Goal: Find specific page/section: Find specific page/section

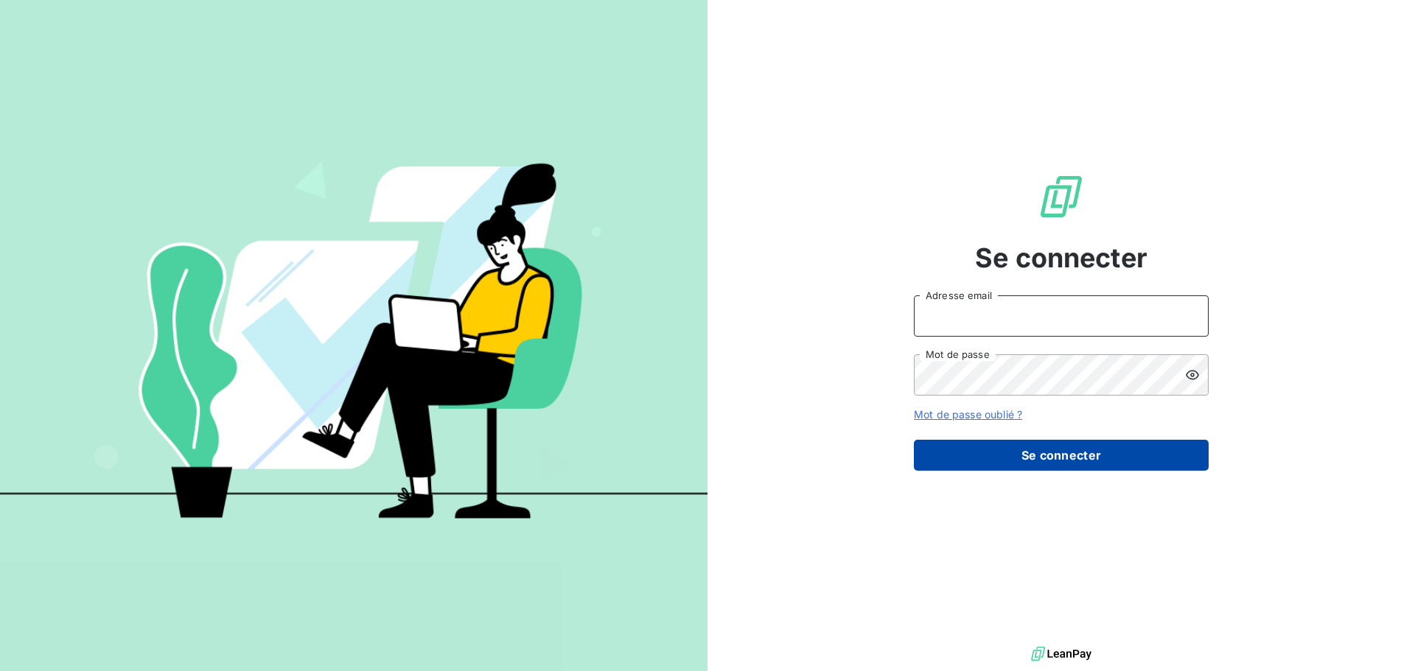
type input "exploitation@ac2v.re"
click at [1026, 464] on button "Se connecter" at bounding box center [1061, 455] width 295 height 31
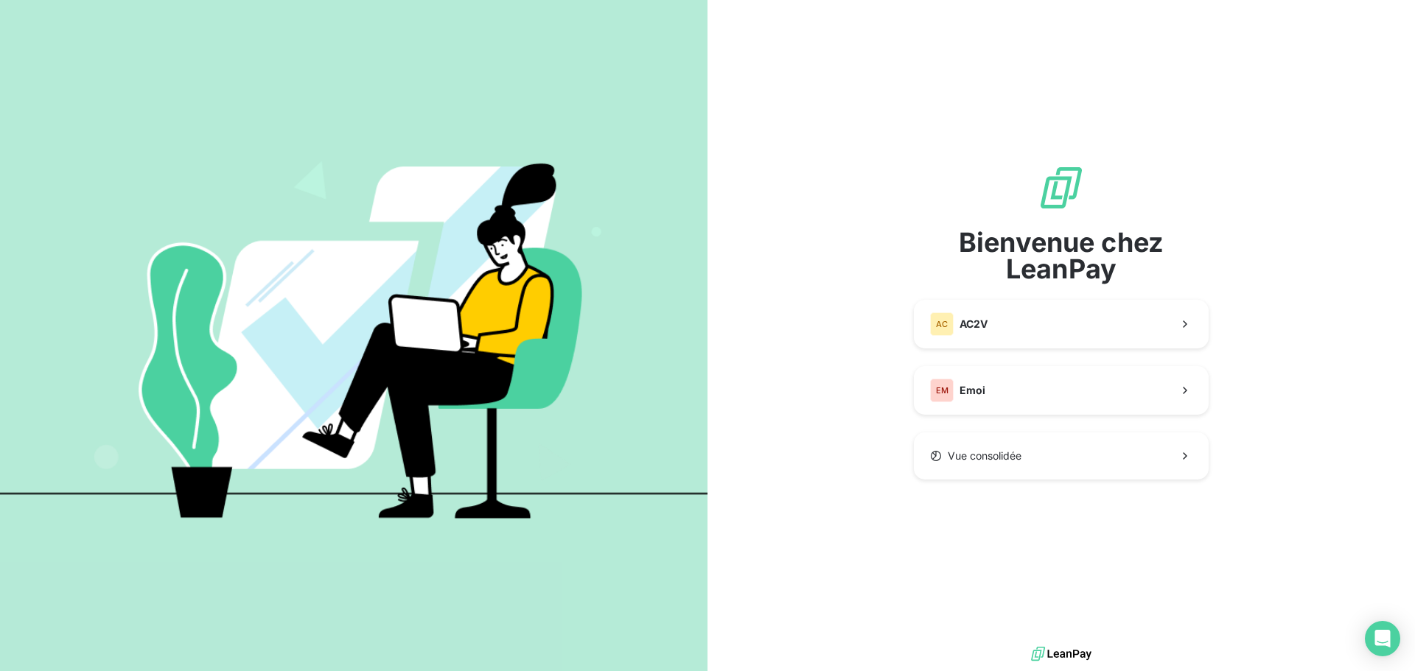
click at [880, 207] on div "Bienvenue chez LeanPay AC AC2V EM Emoi Vue consolidée" at bounding box center [1062, 321] width 708 height 643
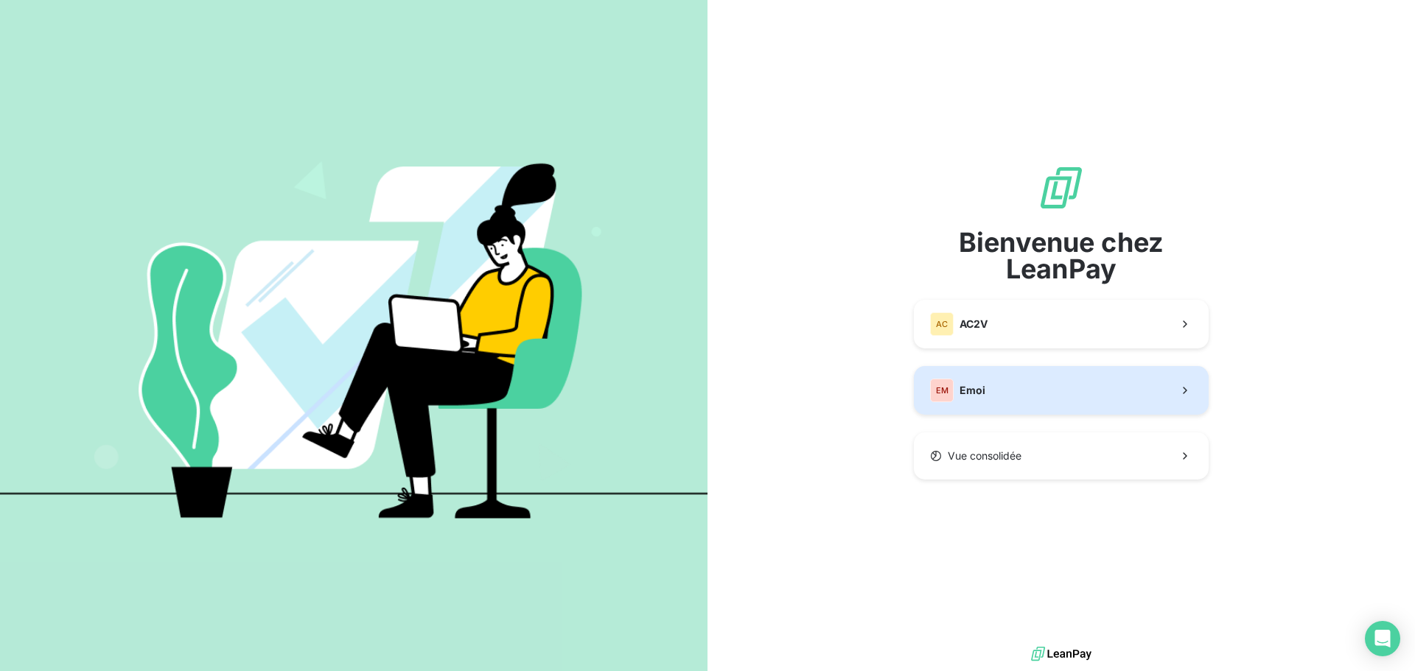
click at [940, 374] on button "EM Emoi" at bounding box center [1061, 390] width 295 height 49
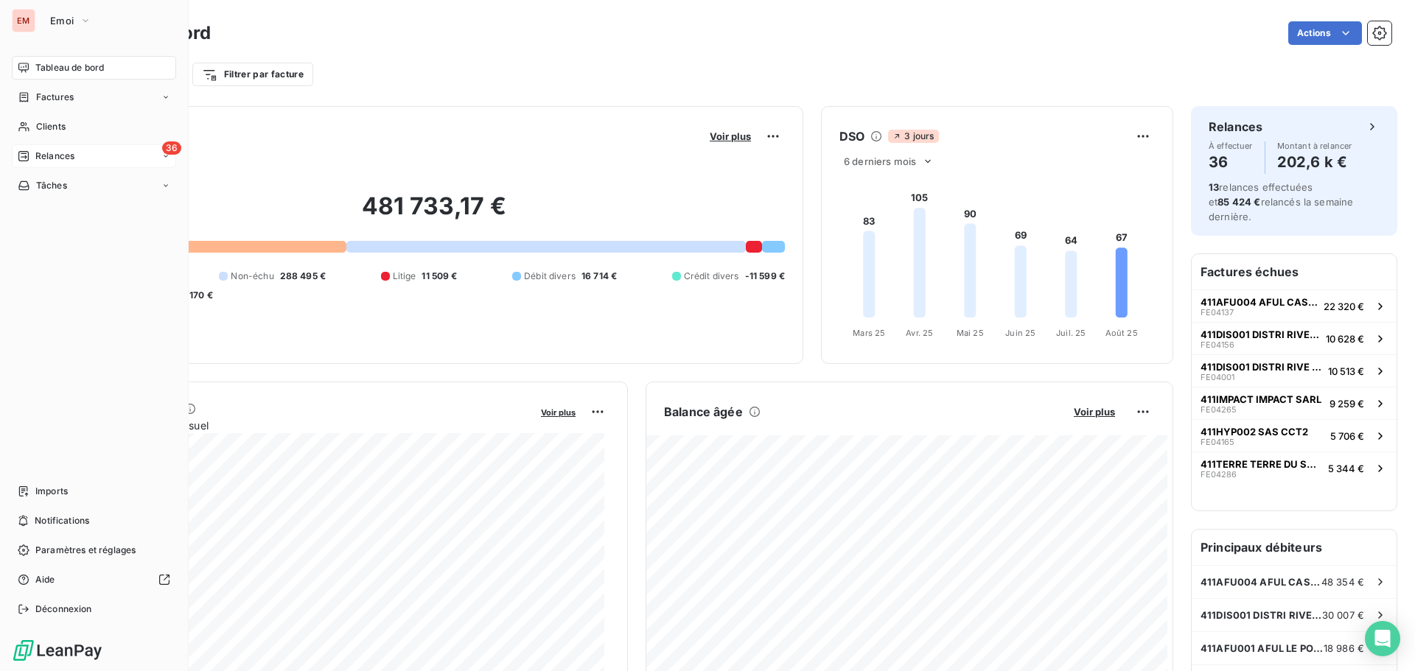
click at [26, 158] on icon at bounding box center [23, 156] width 10 height 10
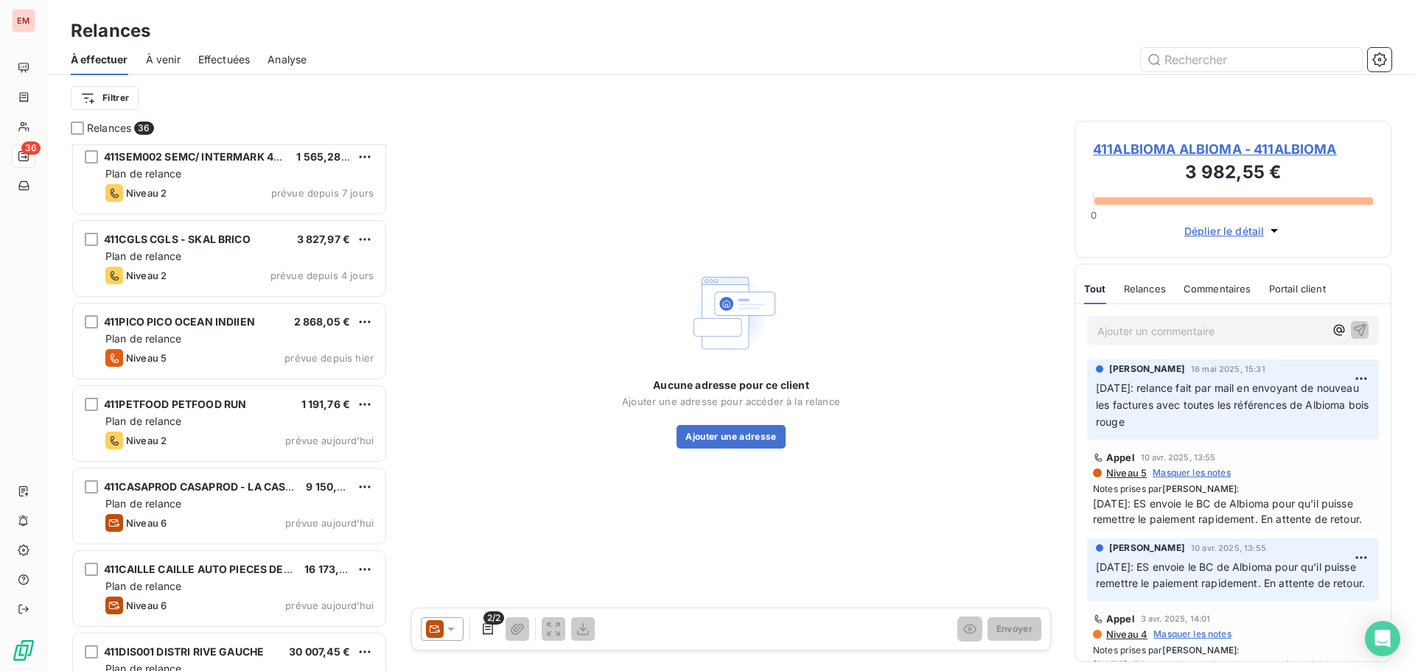
scroll to position [2446, 0]
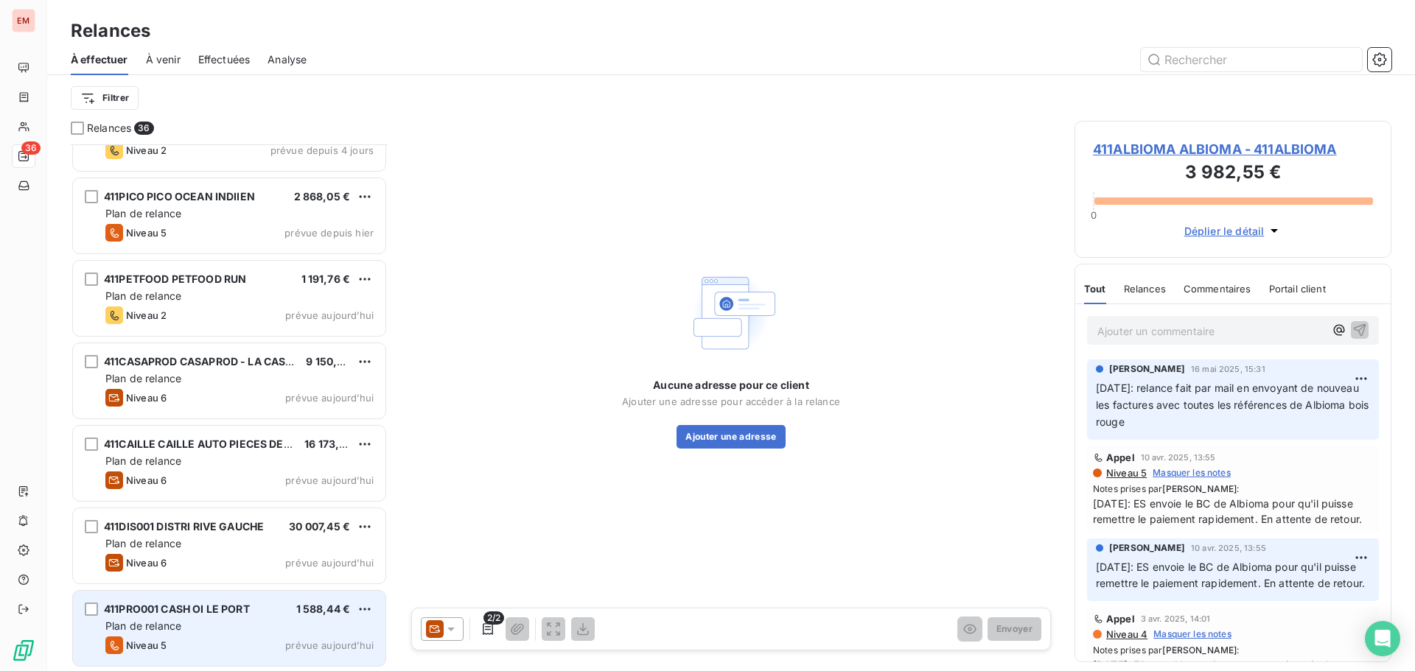
click at [263, 621] on div "Plan de relance" at bounding box center [239, 626] width 268 height 15
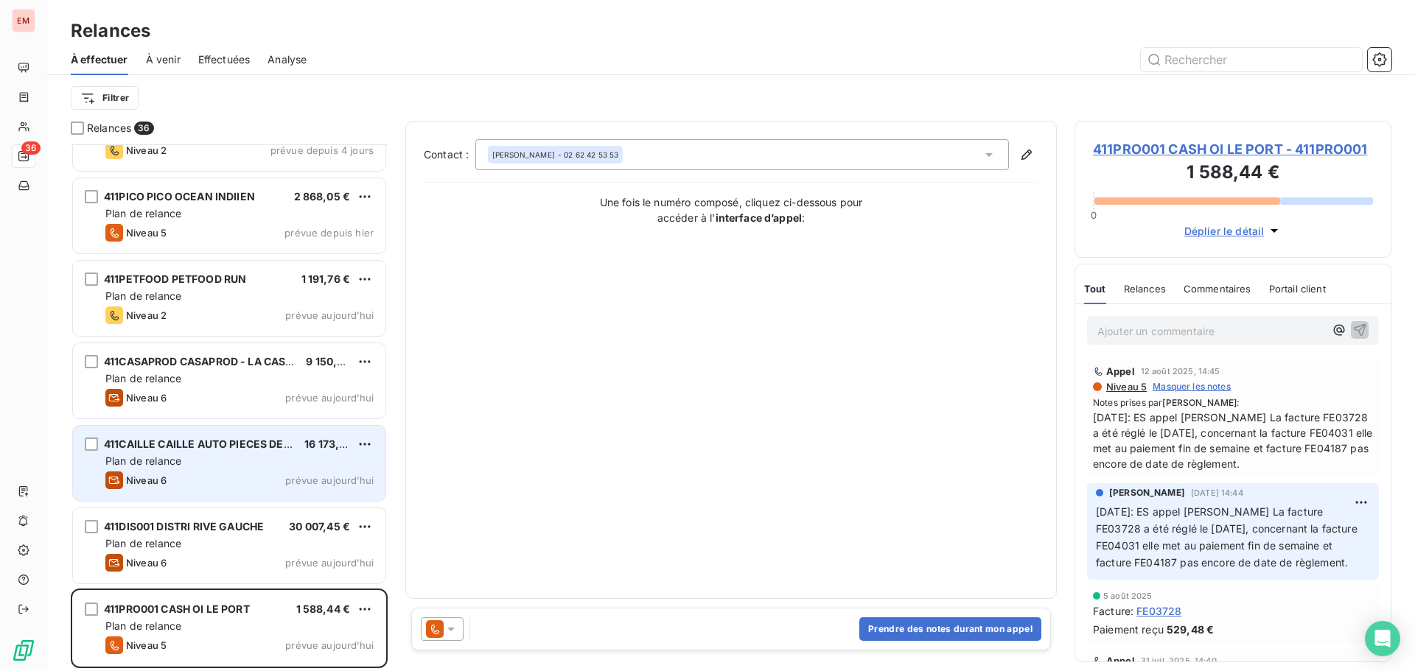
click at [158, 439] on span "411CAILLE CAILLE AUTO PIECES DE RECHANGE" at bounding box center [224, 444] width 241 height 13
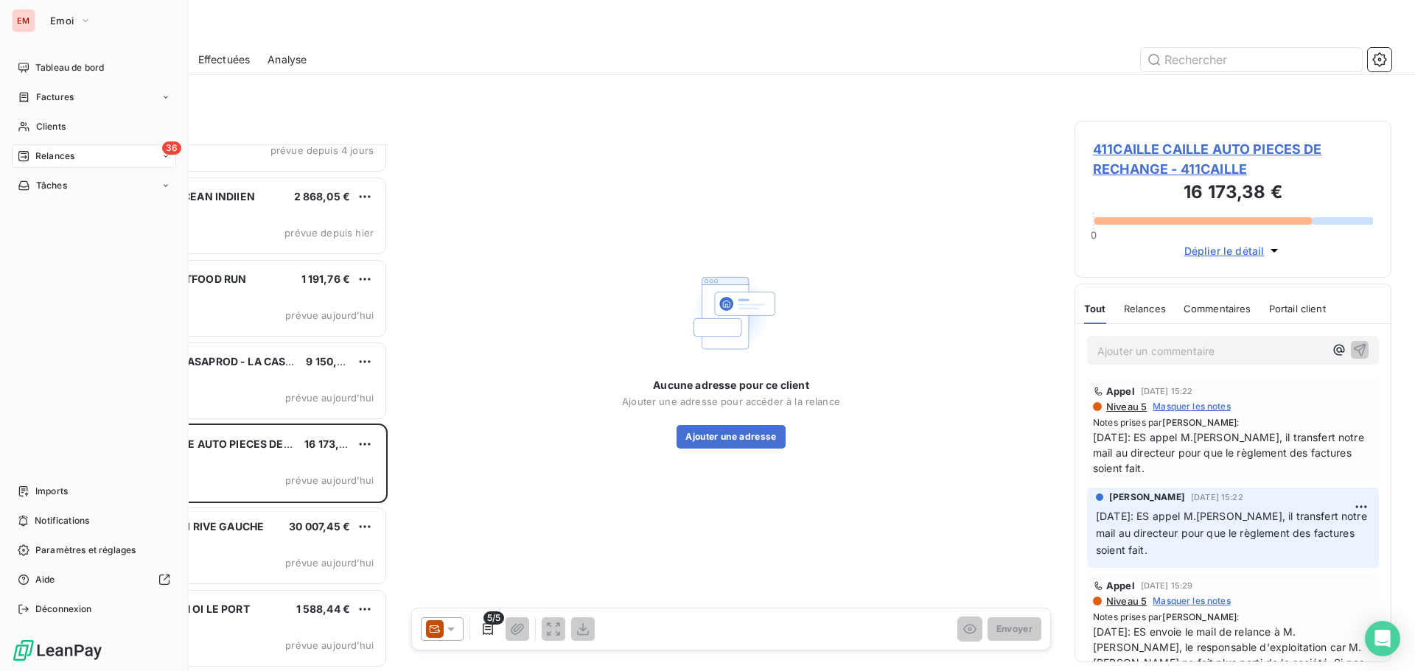
click at [53, 163] on div "36 Relances" at bounding box center [94, 156] width 164 height 24
click at [21, 68] on icon at bounding box center [24, 68] width 12 height 12
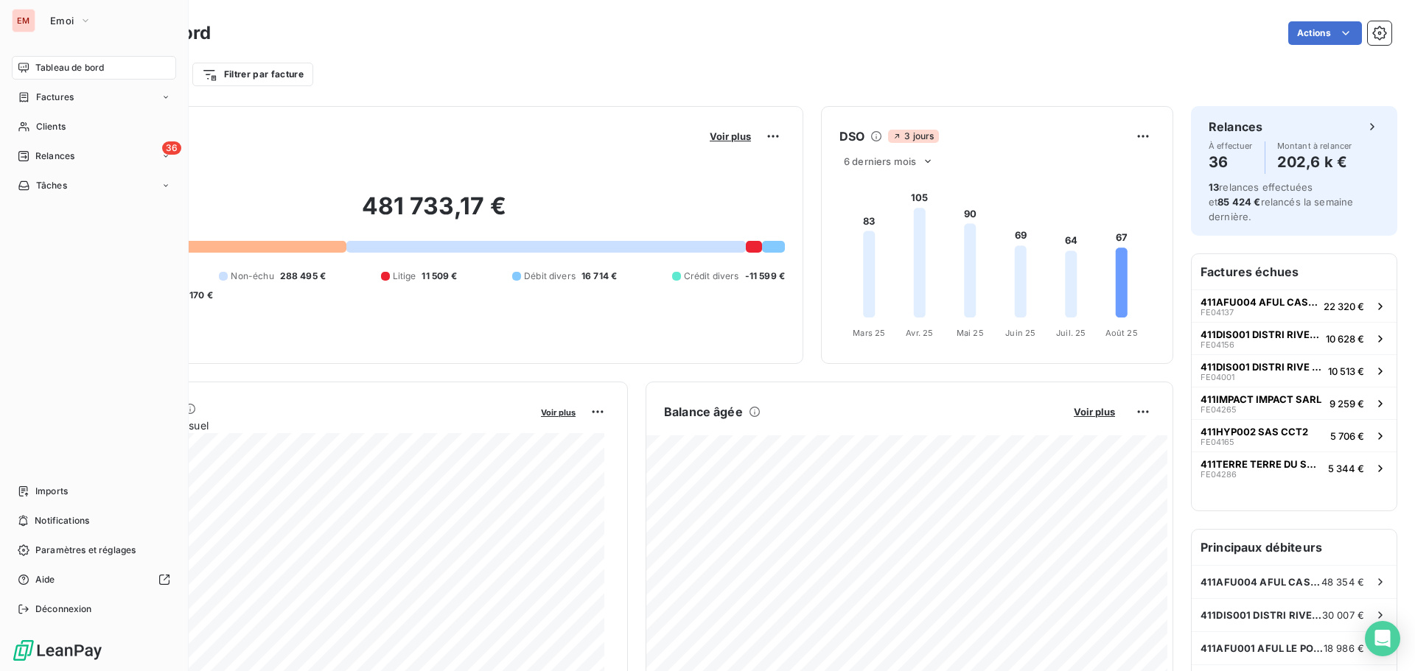
click at [49, 114] on nav "Tableau de bord Factures Clients 36 Relances Tâches" at bounding box center [94, 127] width 164 height 142
click at [49, 124] on span "Clients" at bounding box center [50, 126] width 29 height 13
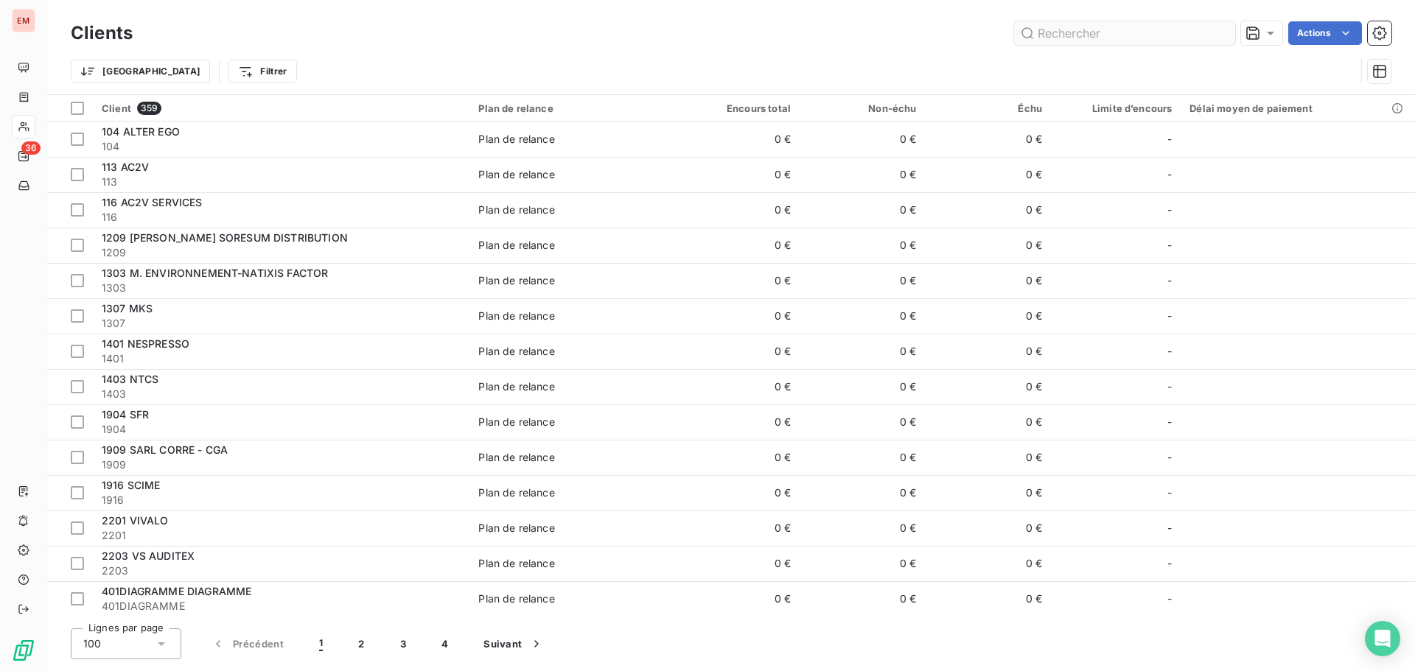
click at [1137, 34] on input "text" at bounding box center [1124, 33] width 221 height 24
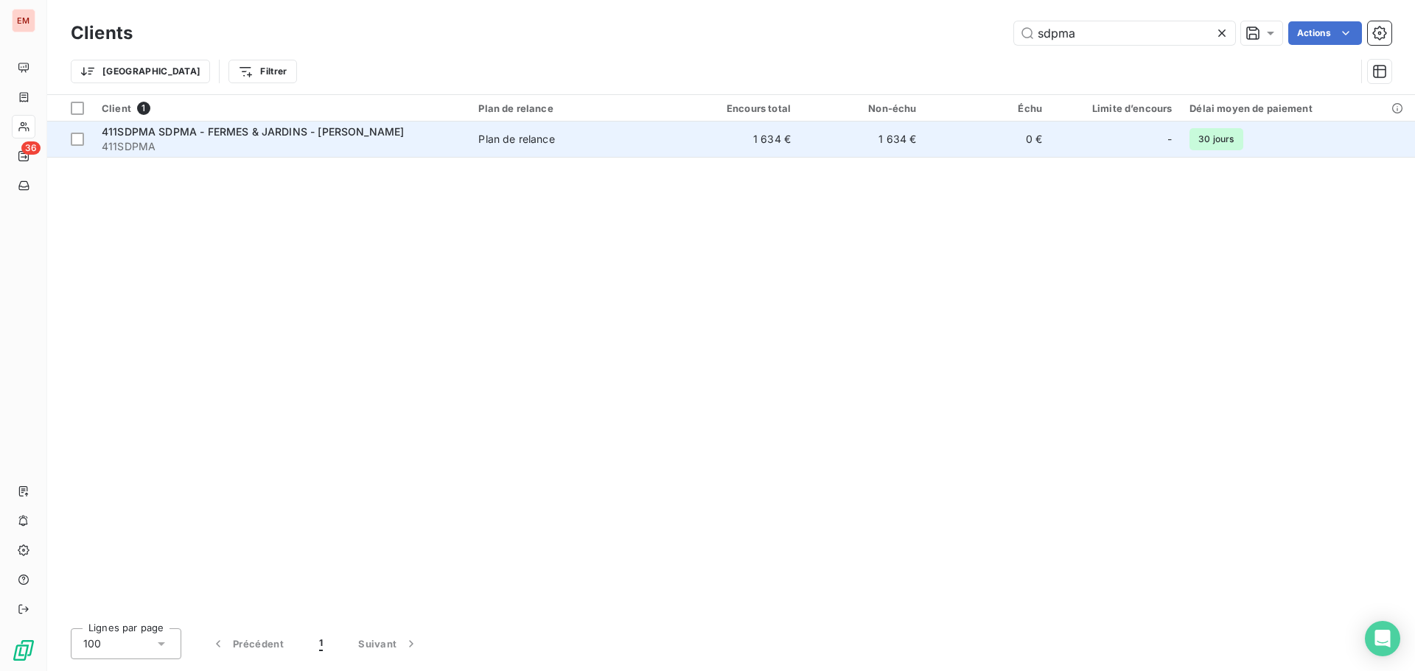
type input "sdpma"
click at [290, 144] on span "411SDPMA" at bounding box center [281, 146] width 359 height 15
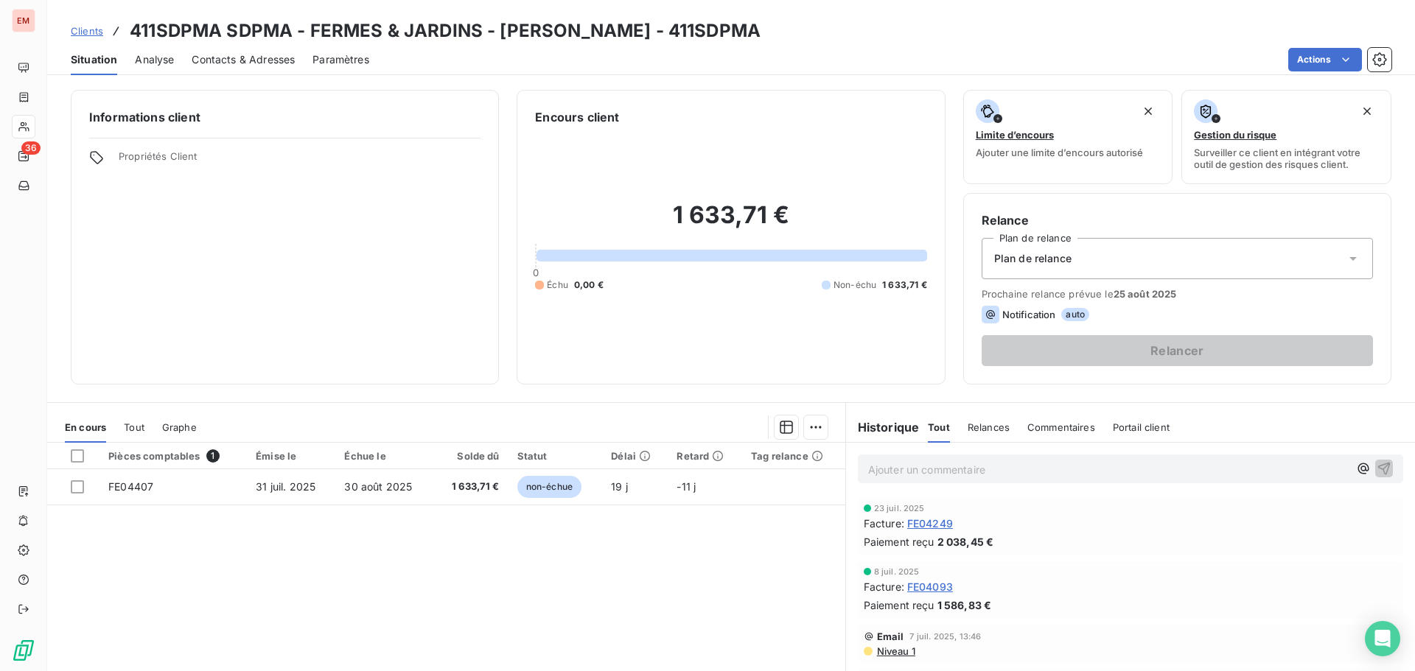
click at [215, 55] on span "Contacts & Adresses" at bounding box center [243, 59] width 103 height 15
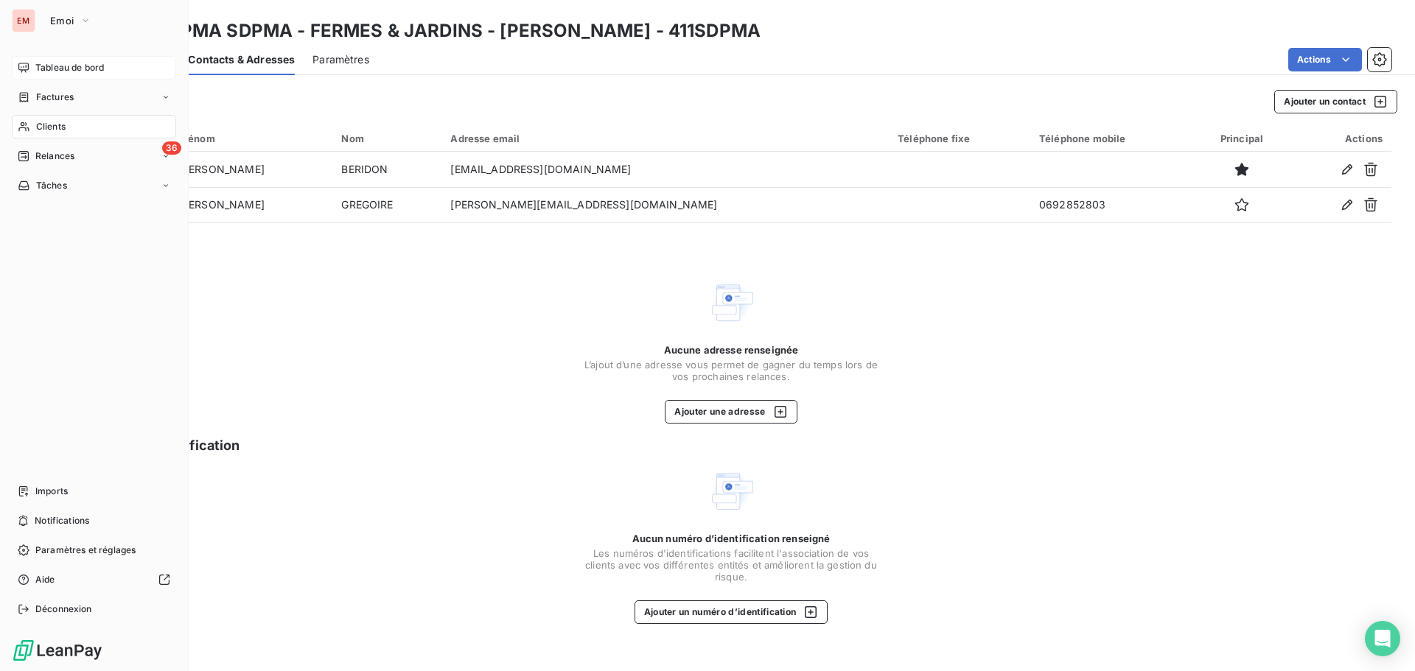
click at [37, 68] on span "Tableau de bord" at bounding box center [69, 67] width 69 height 13
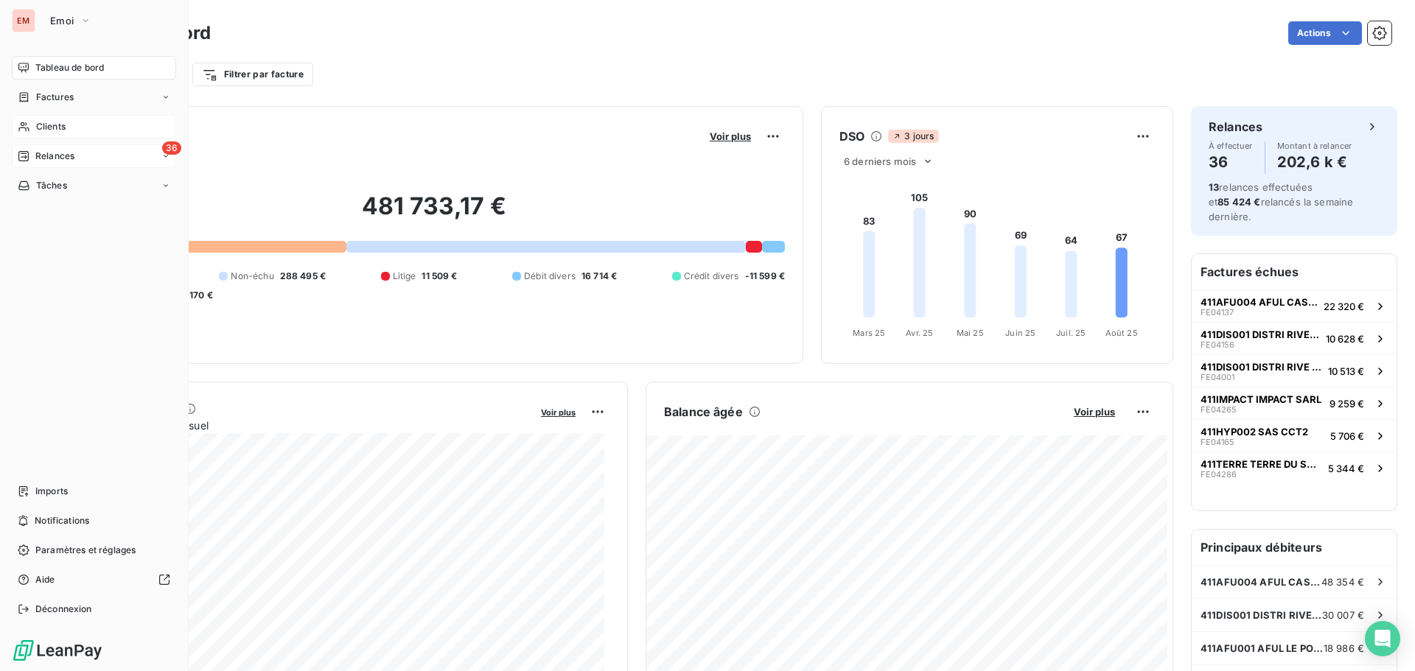
click at [24, 151] on icon at bounding box center [23, 156] width 10 height 10
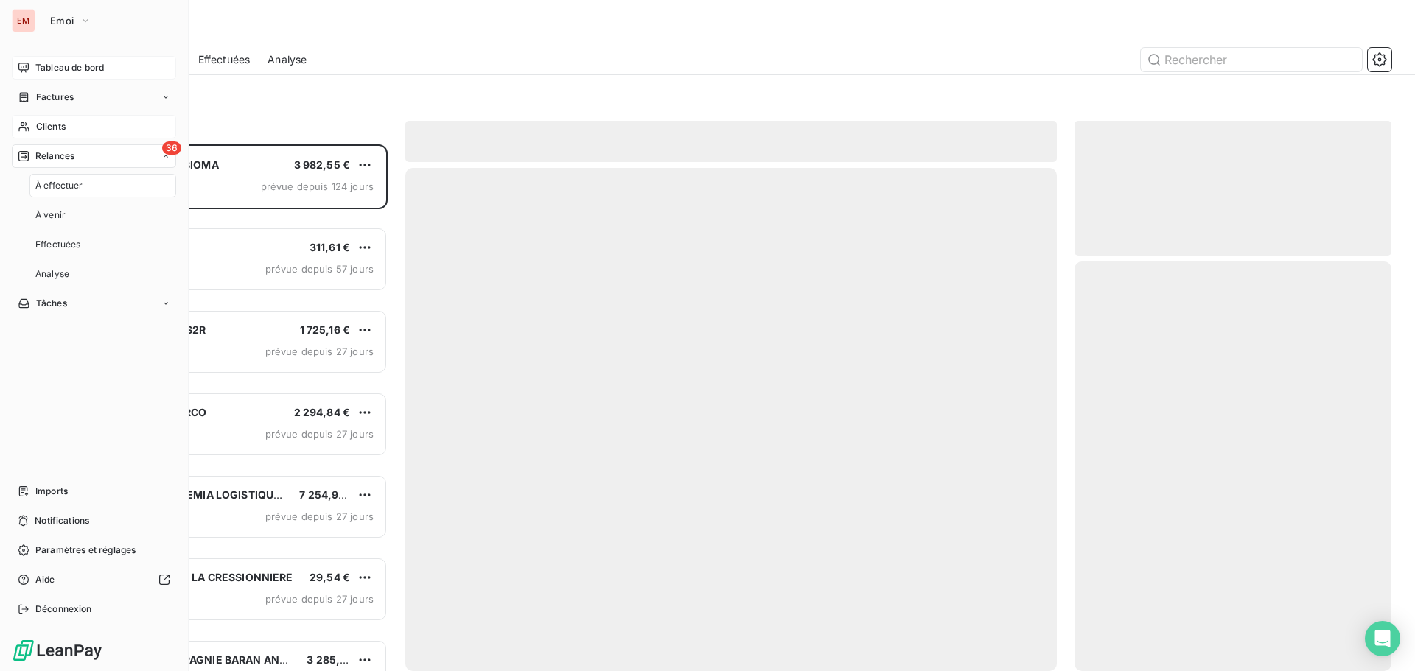
scroll to position [516, 306]
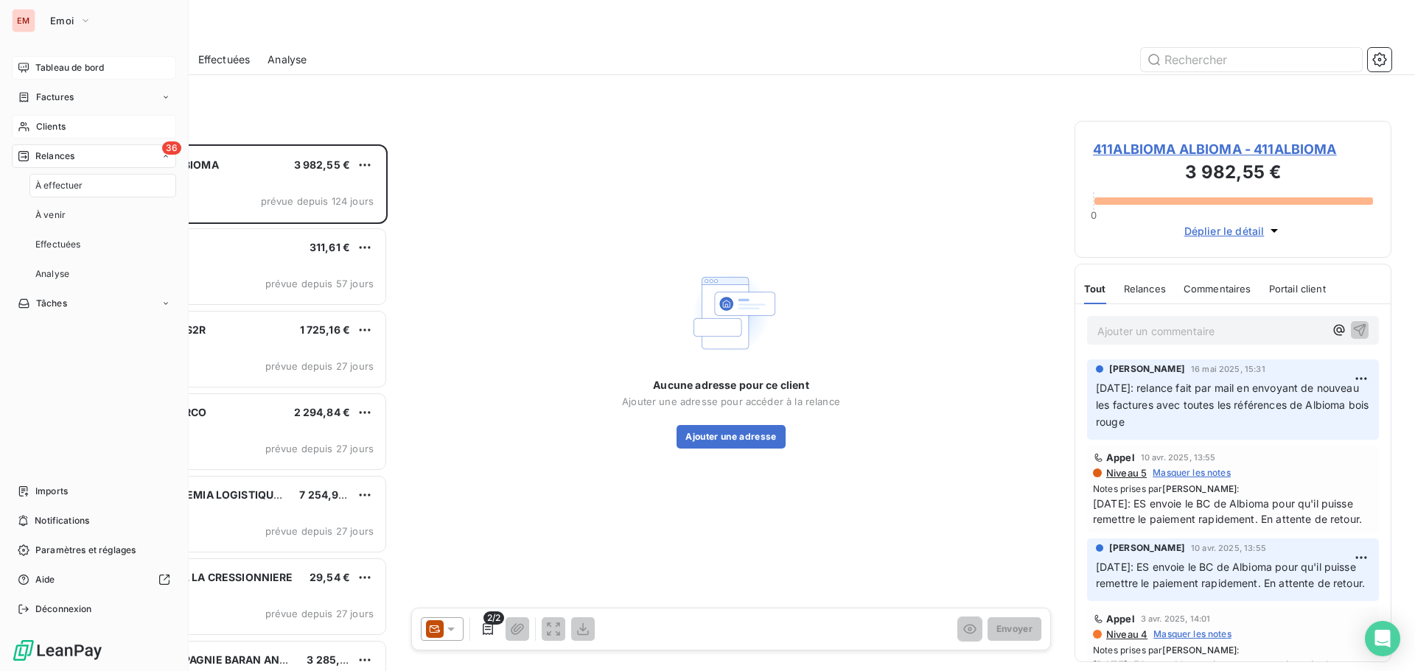
click at [73, 71] on span "Tableau de bord" at bounding box center [69, 67] width 69 height 13
